Goal: Information Seeking & Learning: Learn about a topic

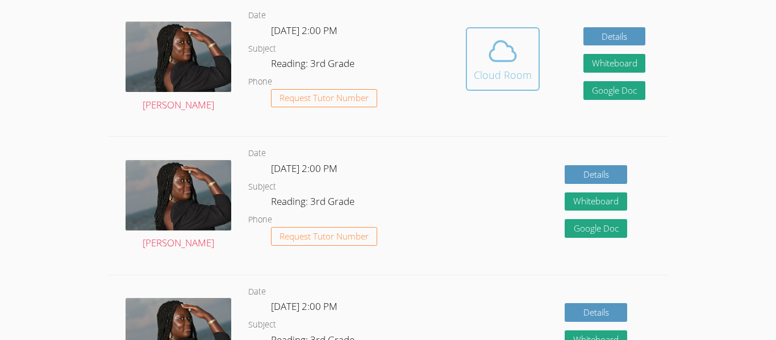
scroll to position [354, 0]
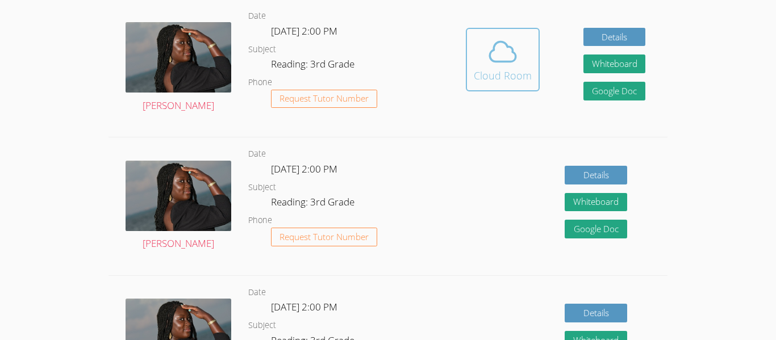
click at [498, 57] on icon at bounding box center [503, 52] width 32 height 32
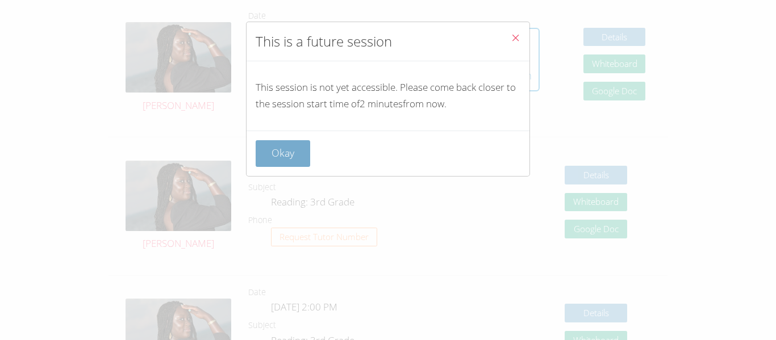
click at [278, 146] on button "Okay" at bounding box center [283, 153] width 55 height 27
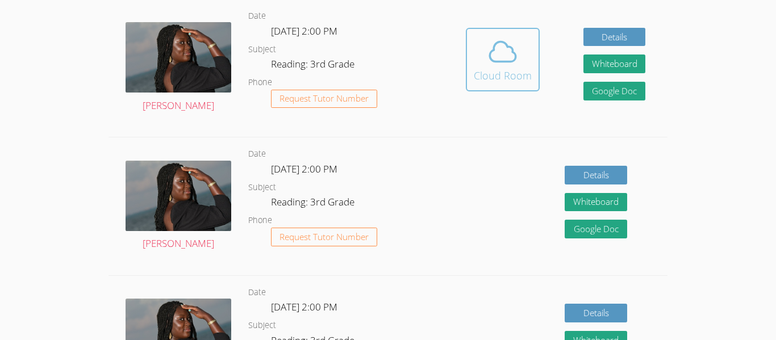
click at [491, 68] on div "Cloud Room" at bounding box center [503, 76] width 58 height 16
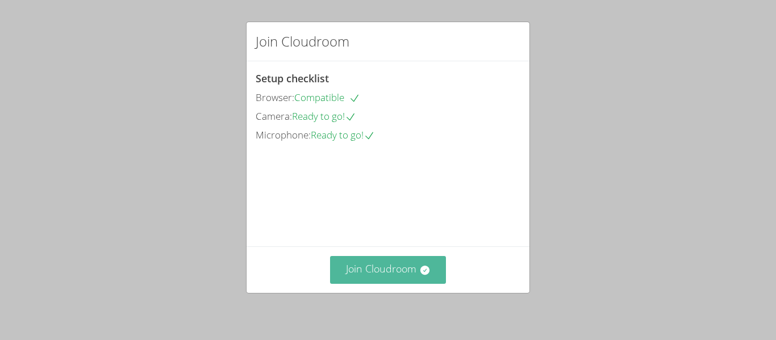
click at [415, 268] on button "Join Cloudroom" at bounding box center [388, 270] width 116 height 28
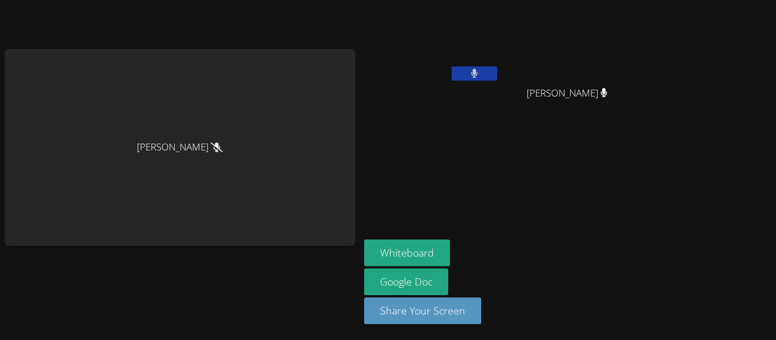
click at [728, 288] on div "Melissa Obichukwu MIAALIYANAH NIETO ALVARO LUNA ALVARO LUNA Whiteboard Google D…" at bounding box center [388, 170] width 776 height 340
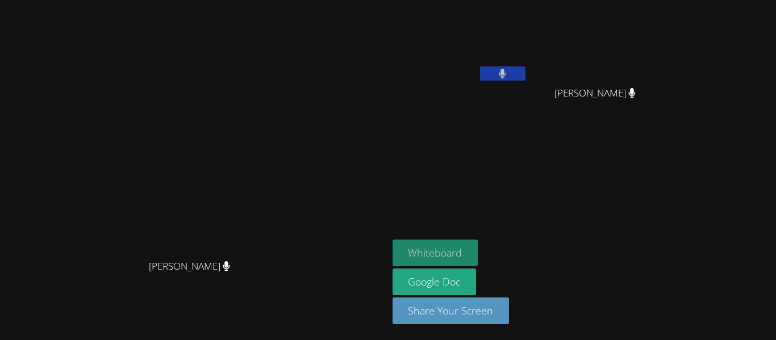
click at [478, 254] on button "Whiteboard" at bounding box center [436, 253] width 86 height 27
click at [526, 74] on button at bounding box center [502, 73] width 45 height 14
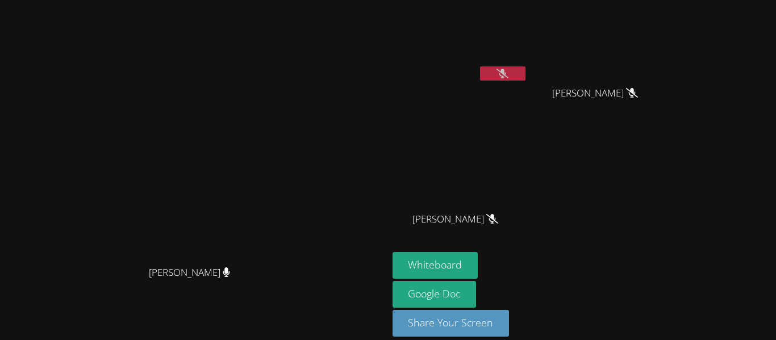
click at [509, 72] on icon at bounding box center [503, 74] width 12 height 10
click at [526, 66] on button at bounding box center [502, 73] width 45 height 14
click at [509, 77] on icon at bounding box center [503, 74] width 12 height 10
click at [526, 77] on button at bounding box center [502, 73] width 45 height 14
click at [509, 74] on icon at bounding box center [503, 74] width 12 height 10
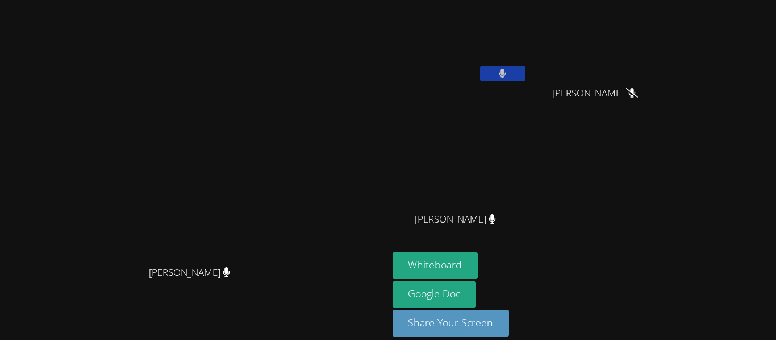
click at [526, 78] on button at bounding box center [502, 73] width 45 height 14
click at [526, 66] on button at bounding box center [502, 73] width 45 height 14
click at [526, 69] on button at bounding box center [502, 73] width 45 height 14
click at [509, 72] on icon at bounding box center [503, 74] width 12 height 10
click at [526, 76] on button at bounding box center [502, 73] width 45 height 14
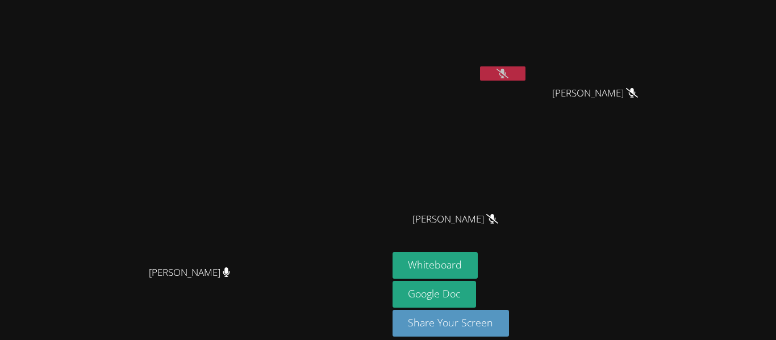
click at [526, 76] on button at bounding box center [502, 73] width 45 height 14
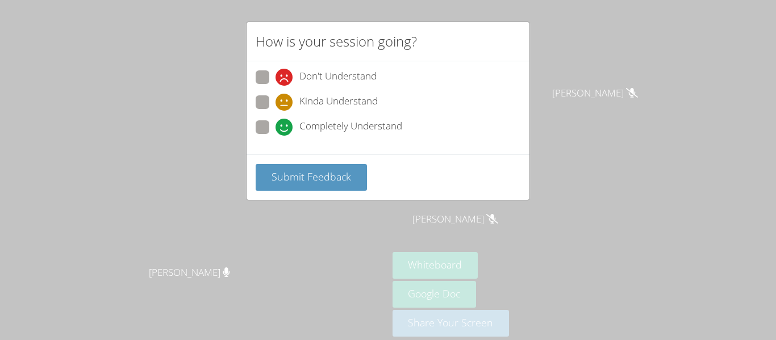
click at [370, 128] on span "Completely Understand" at bounding box center [350, 127] width 103 height 17
click at [285, 128] on input "Completely Understand" at bounding box center [281, 125] width 10 height 10
radio input "true"
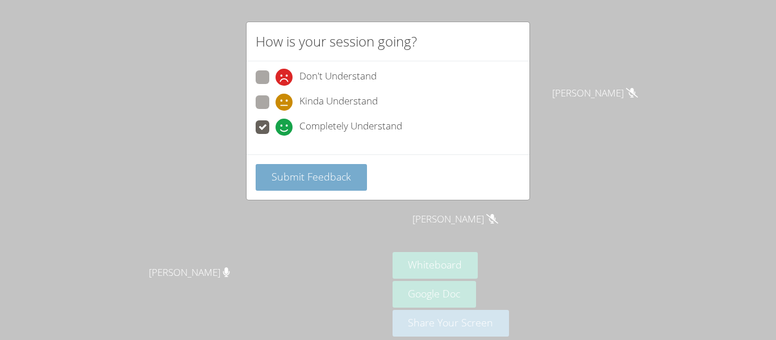
click at [326, 172] on span "Submit Feedback" at bounding box center [312, 177] width 80 height 14
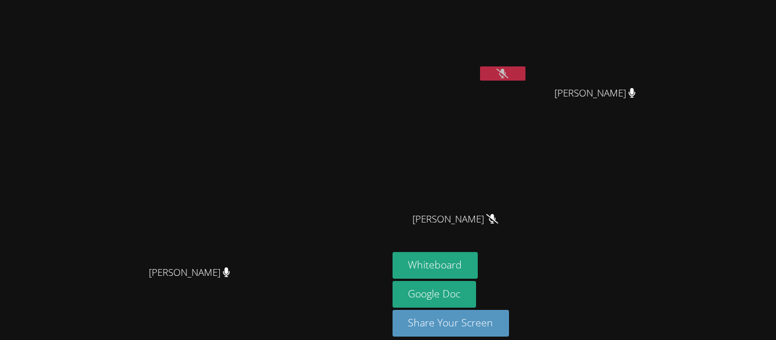
click at [509, 73] on icon at bounding box center [503, 74] width 12 height 10
click at [506, 72] on icon at bounding box center [502, 74] width 7 height 10
click at [526, 74] on button at bounding box center [502, 73] width 45 height 14
click at [526, 75] on button at bounding box center [502, 73] width 45 height 14
click at [509, 77] on icon at bounding box center [503, 74] width 12 height 10
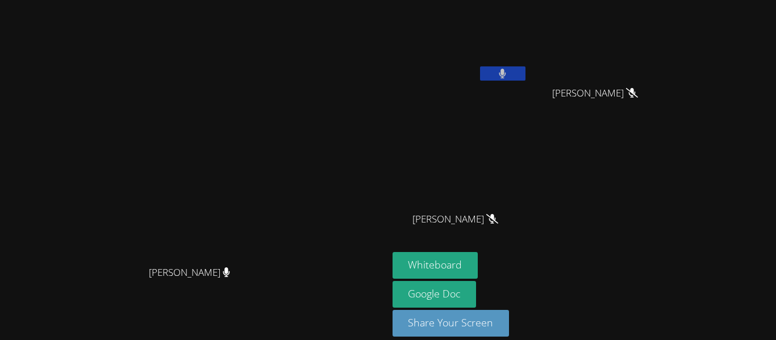
click at [526, 75] on button at bounding box center [502, 73] width 45 height 14
